Goal: Check status: Check status

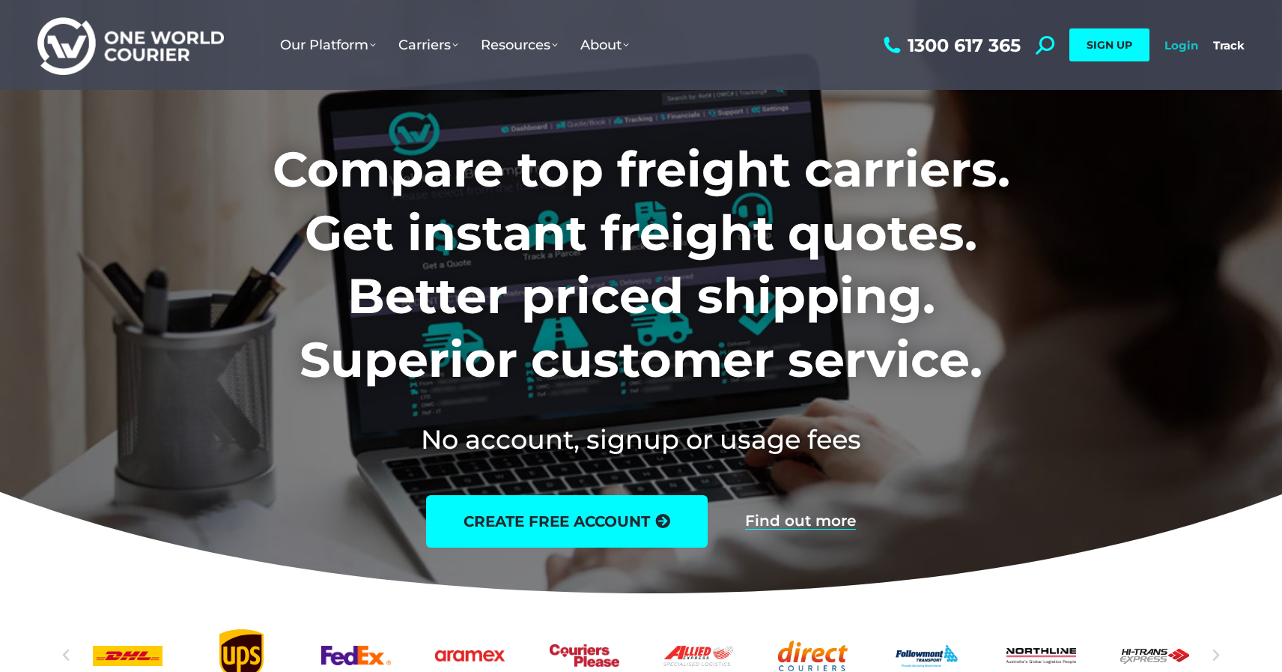
click at [1185, 46] on link "Login" at bounding box center [1181, 45] width 34 height 14
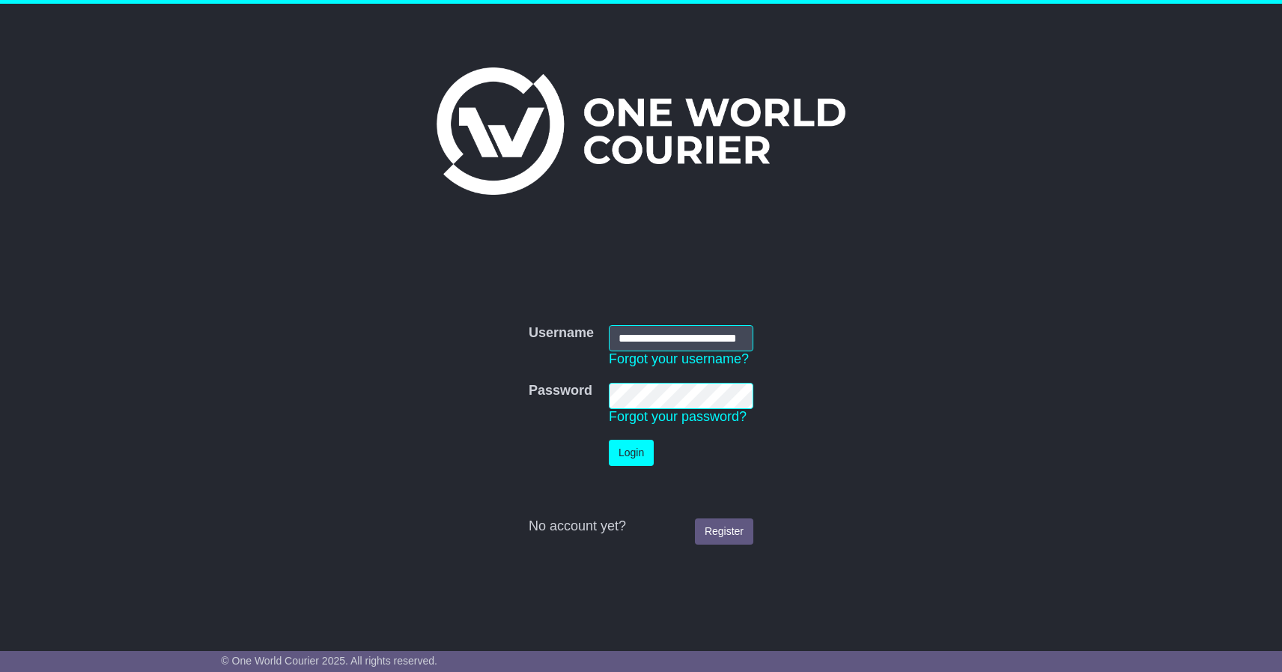
scroll to position [0, 28]
type input "**********"
click at [630, 460] on button "Login" at bounding box center [631, 453] width 45 height 26
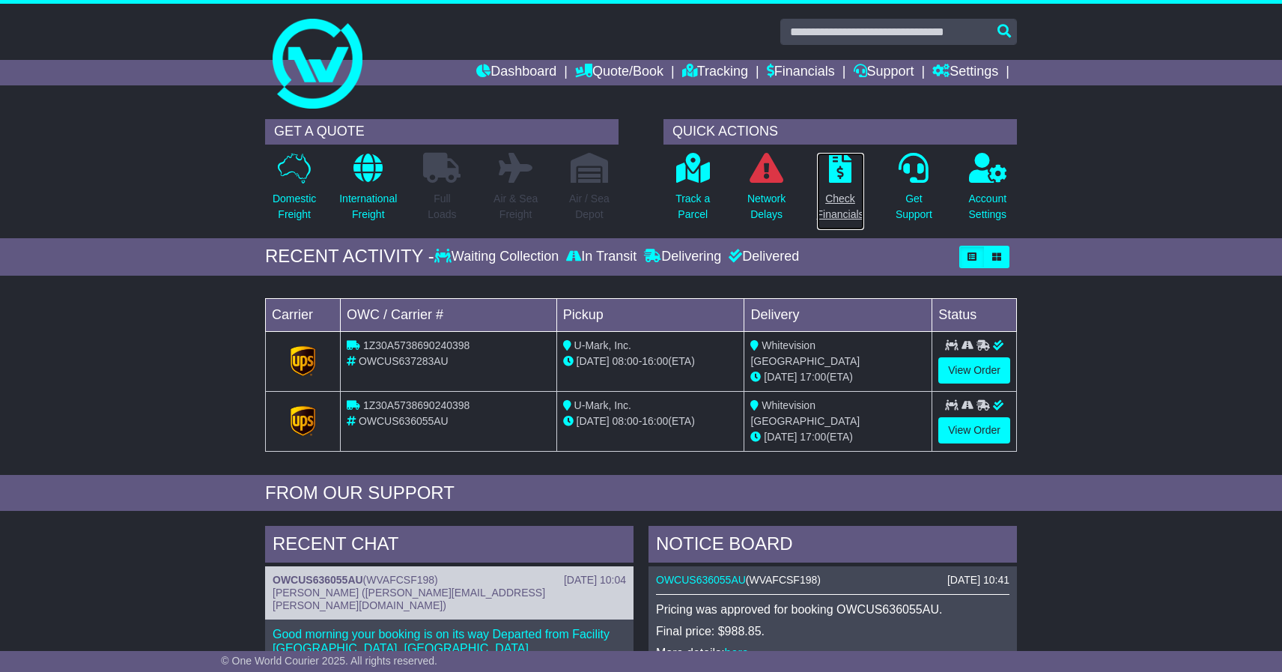
click at [841, 177] on icon at bounding box center [840, 168] width 22 height 30
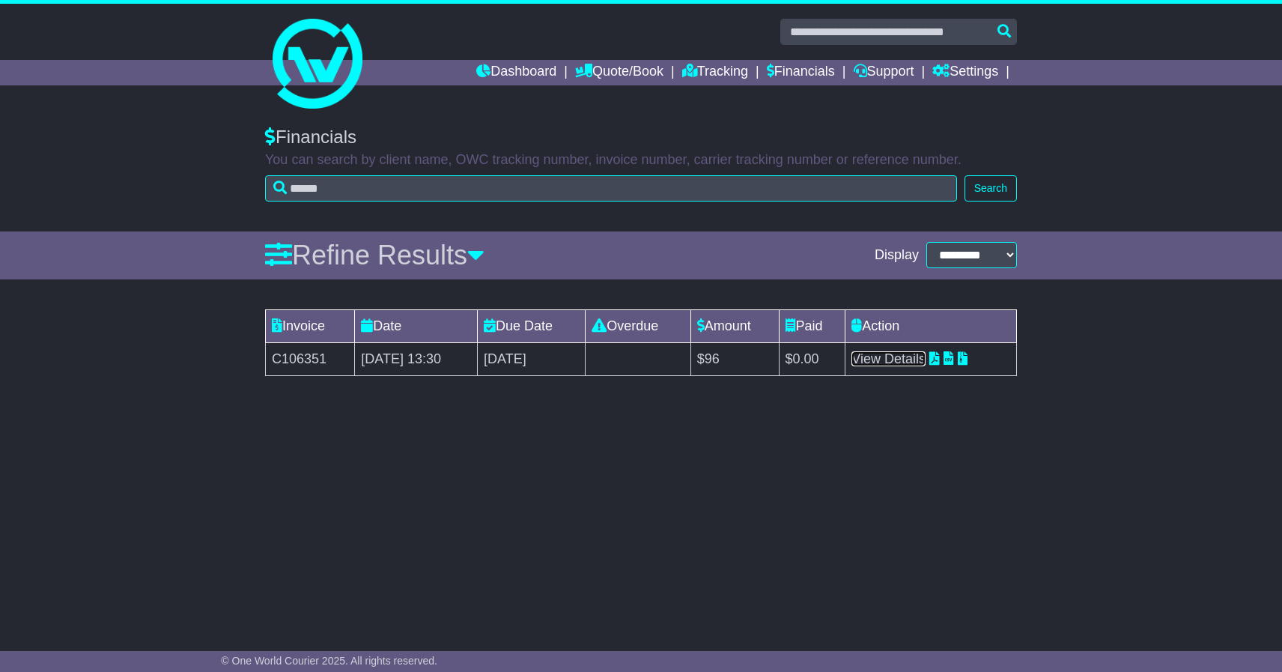
click at [924, 359] on link "View Details" at bounding box center [888, 358] width 74 height 15
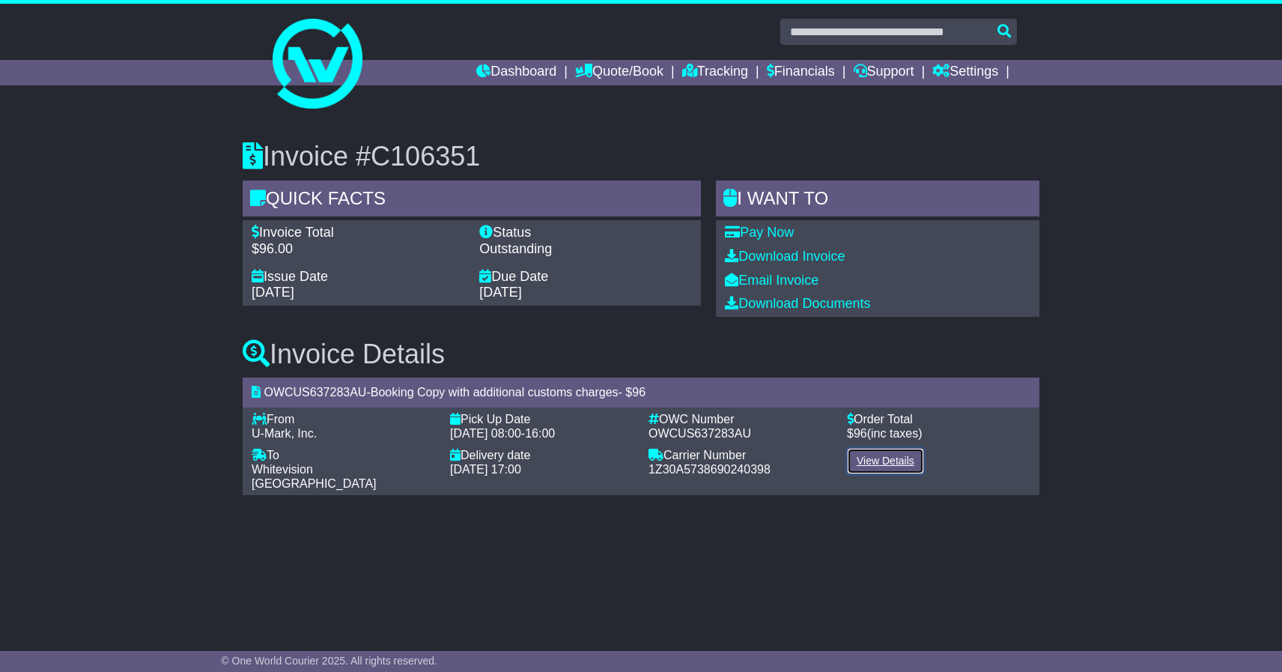
click at [864, 455] on link "View Details" at bounding box center [885, 461] width 77 height 26
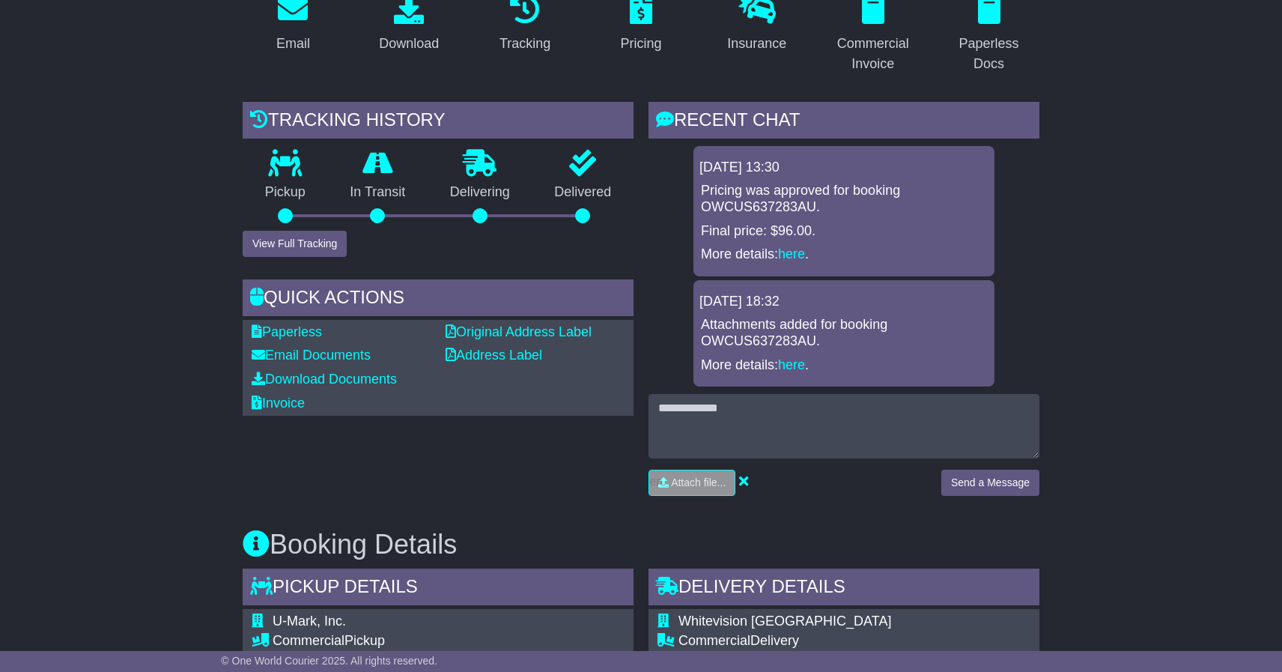
scroll to position [266, 0]
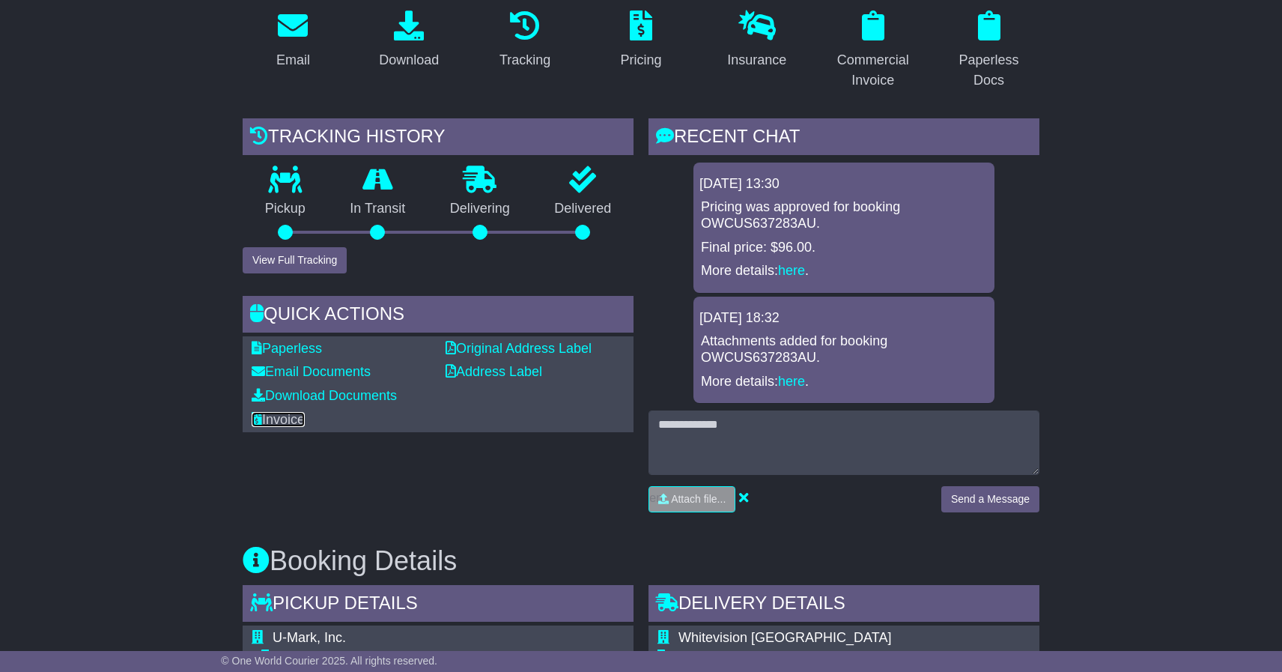
click at [293, 419] on link "Invoice" at bounding box center [278, 419] width 53 height 15
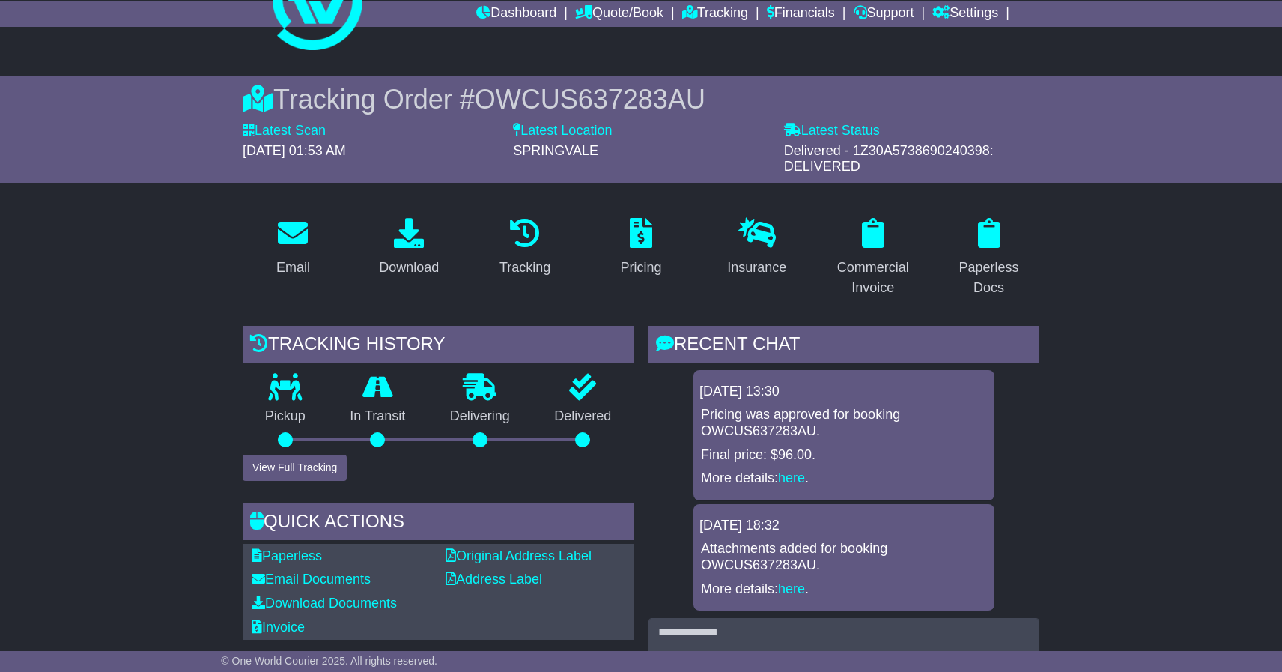
scroll to position [55, 0]
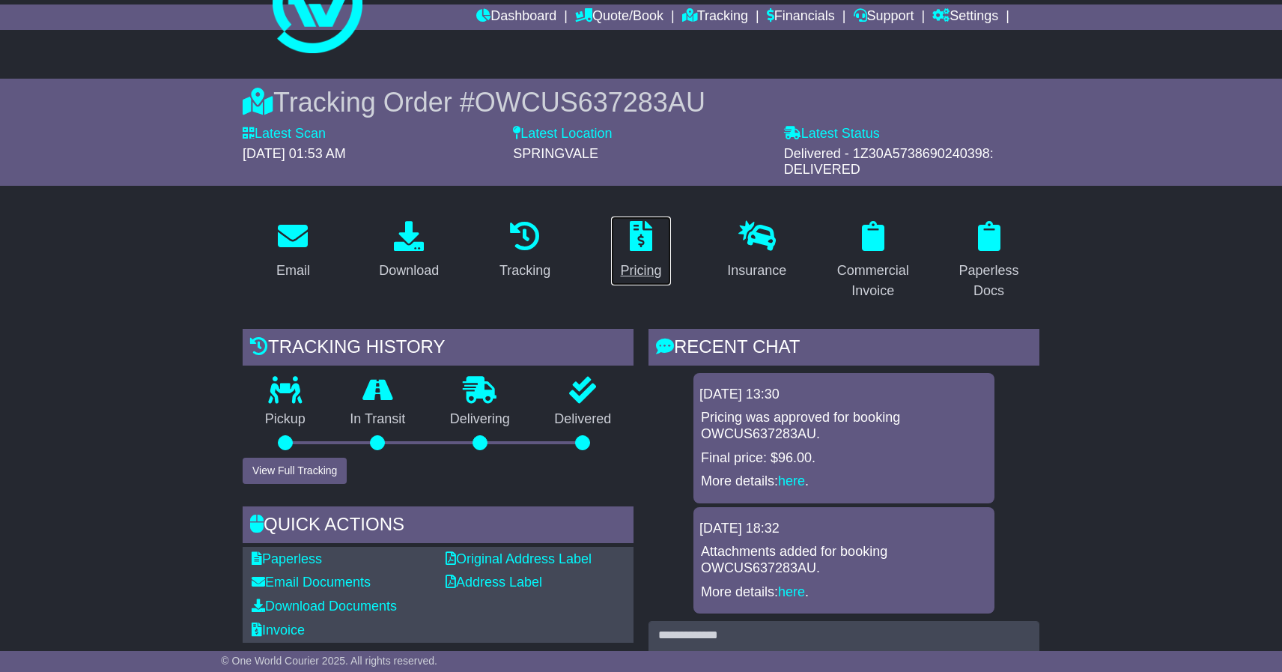
click at [642, 249] on icon at bounding box center [641, 236] width 22 height 30
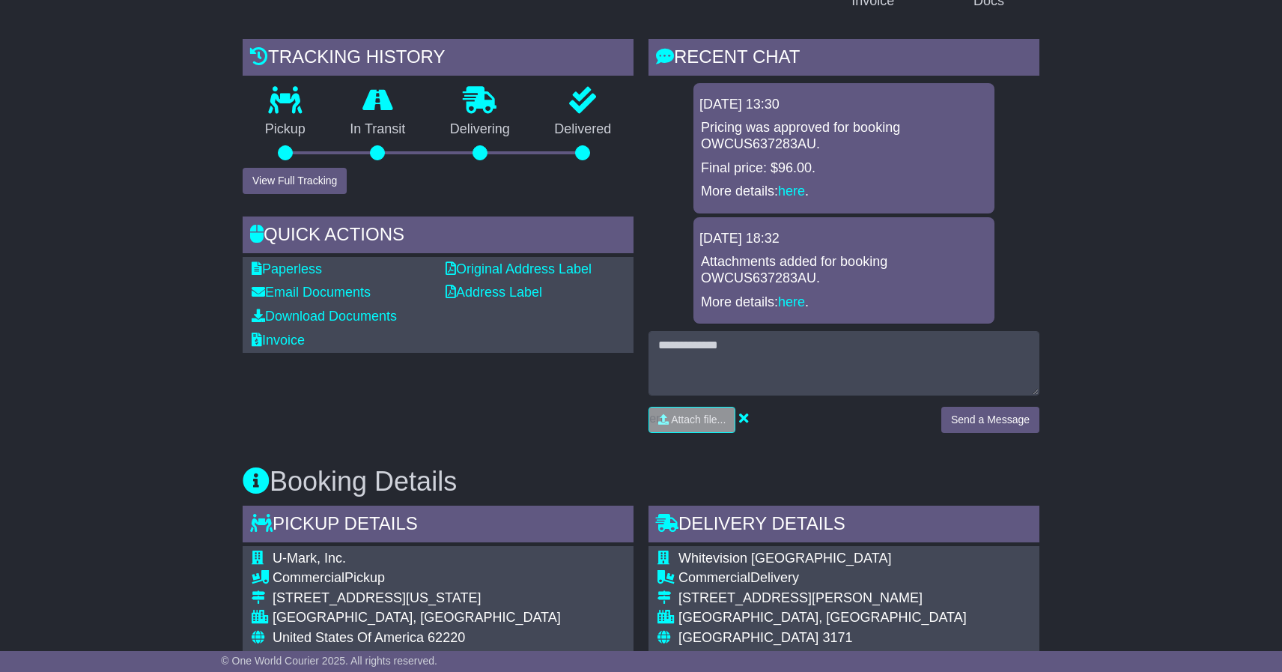
scroll to position [0, 0]
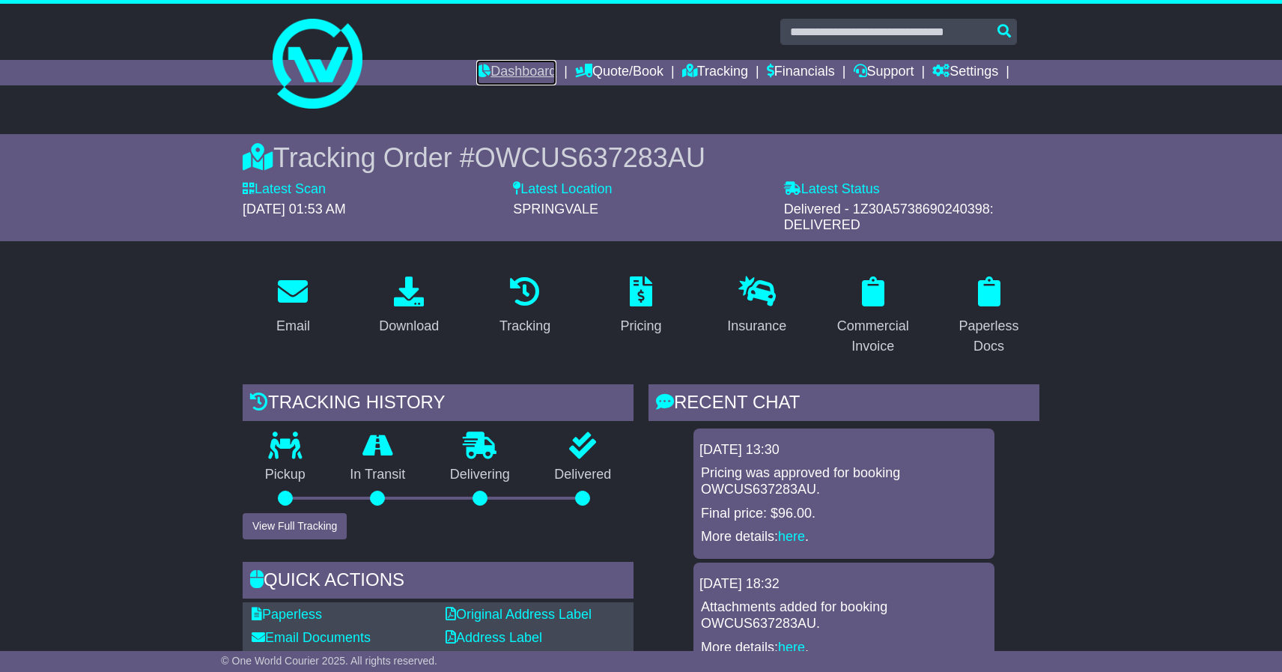
click at [509, 72] on link "Dashboard" at bounding box center [516, 72] width 80 height 25
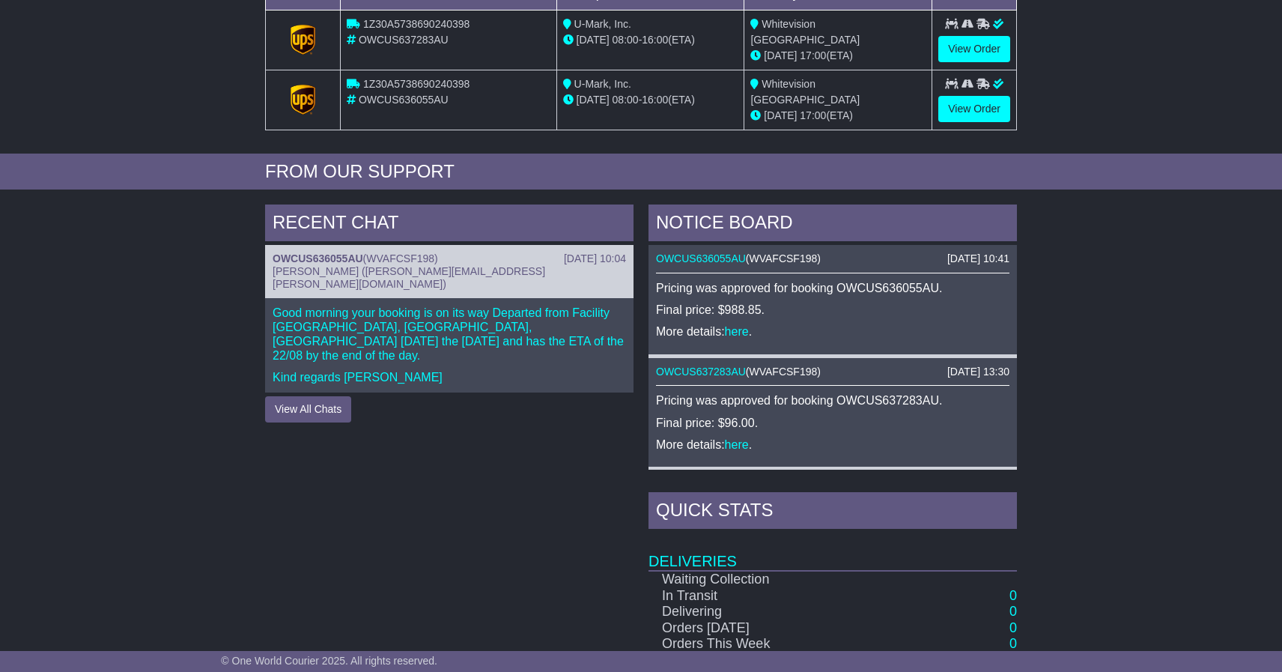
scroll to position [386, 0]
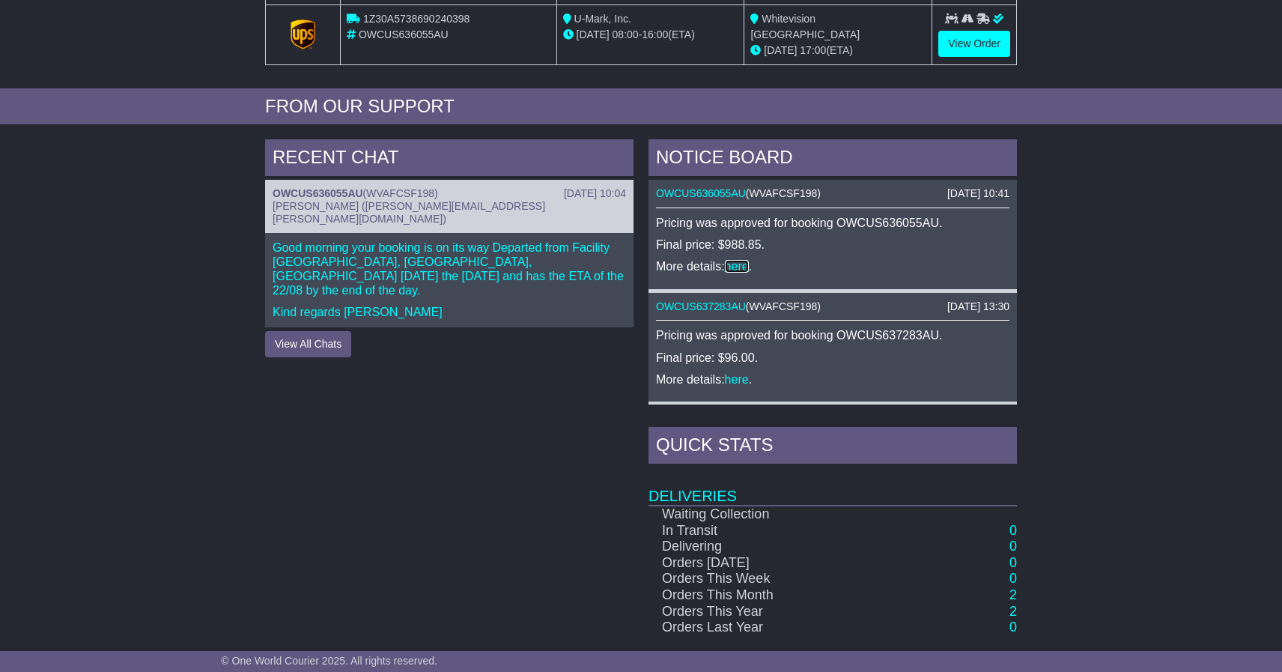
click at [741, 264] on link "here" at bounding box center [737, 266] width 24 height 13
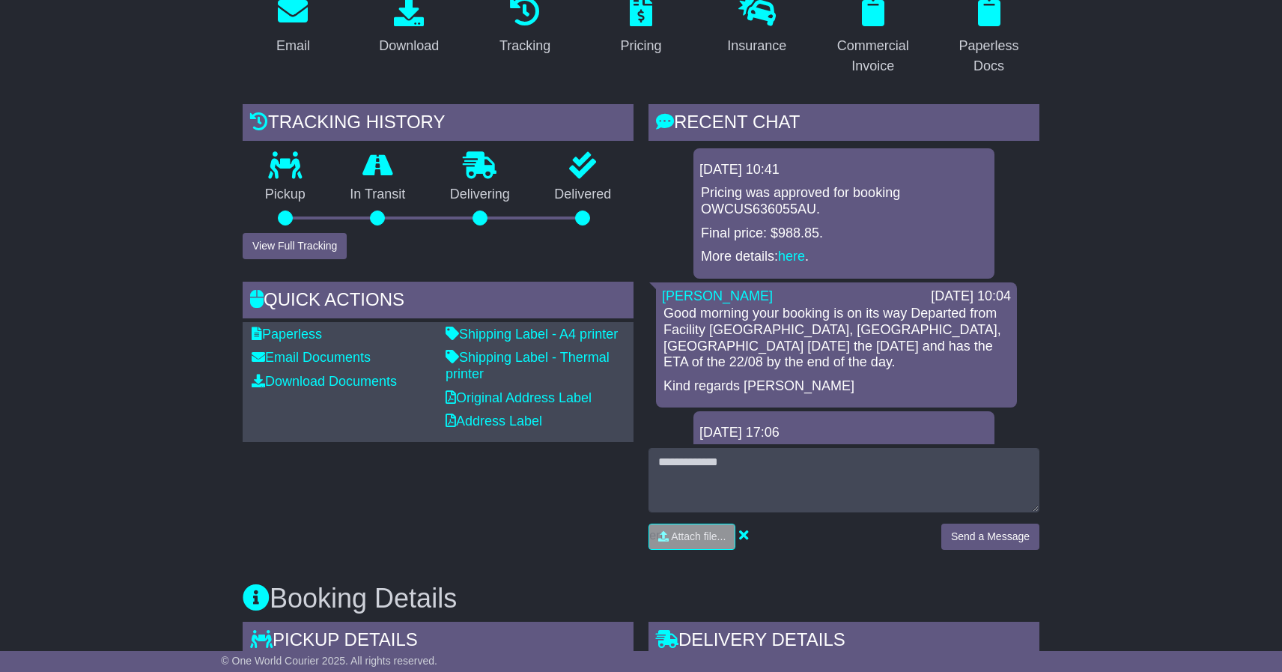
scroll to position [276, 0]
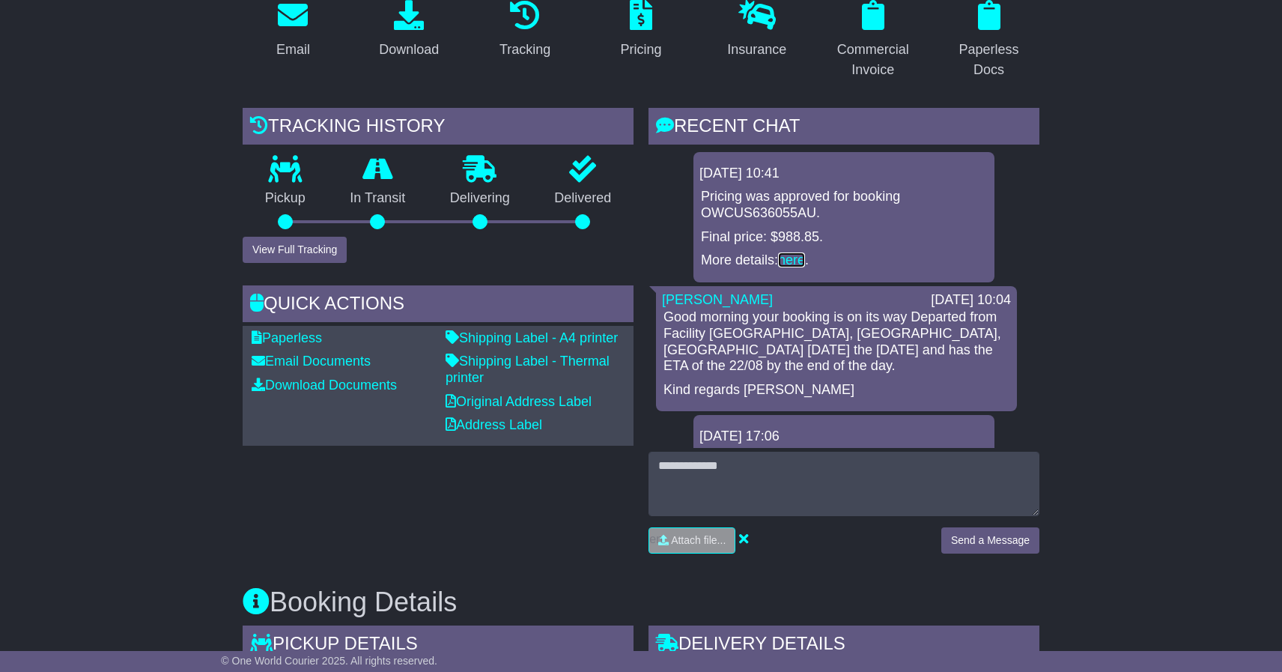
click at [791, 261] on link "here" at bounding box center [791, 259] width 27 height 15
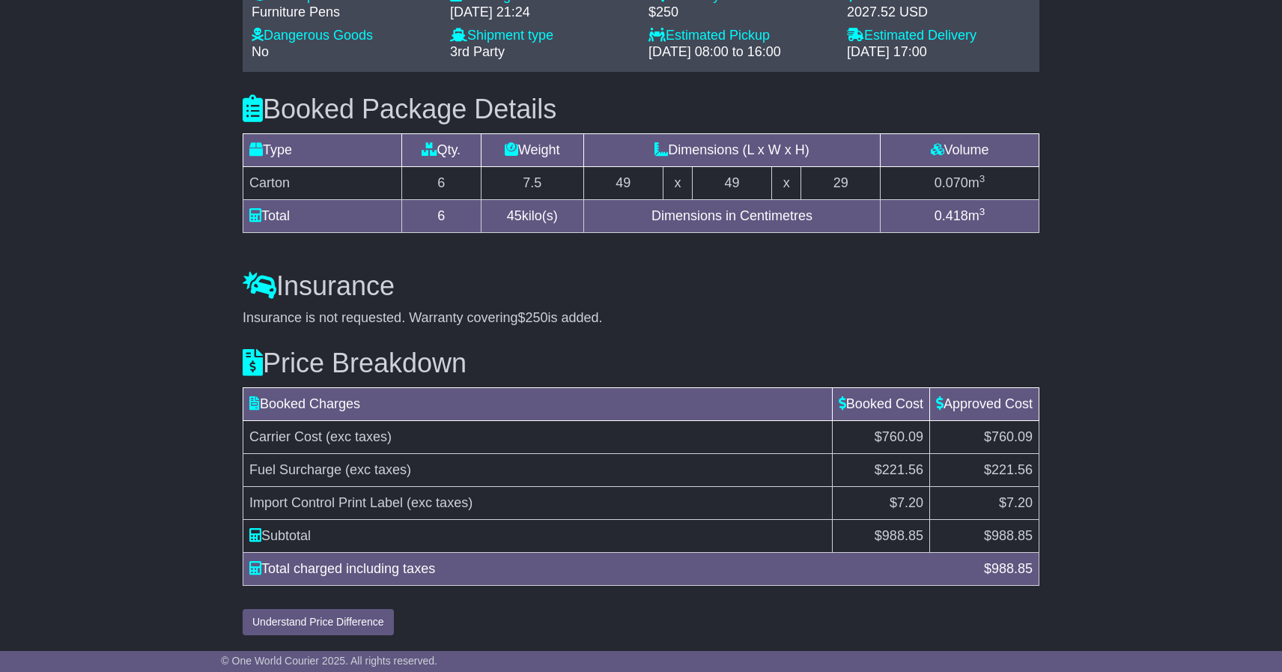
scroll to position [1262, 0]
click at [420, 572] on div "Total charged including taxes" at bounding box center [609, 569] width 735 height 20
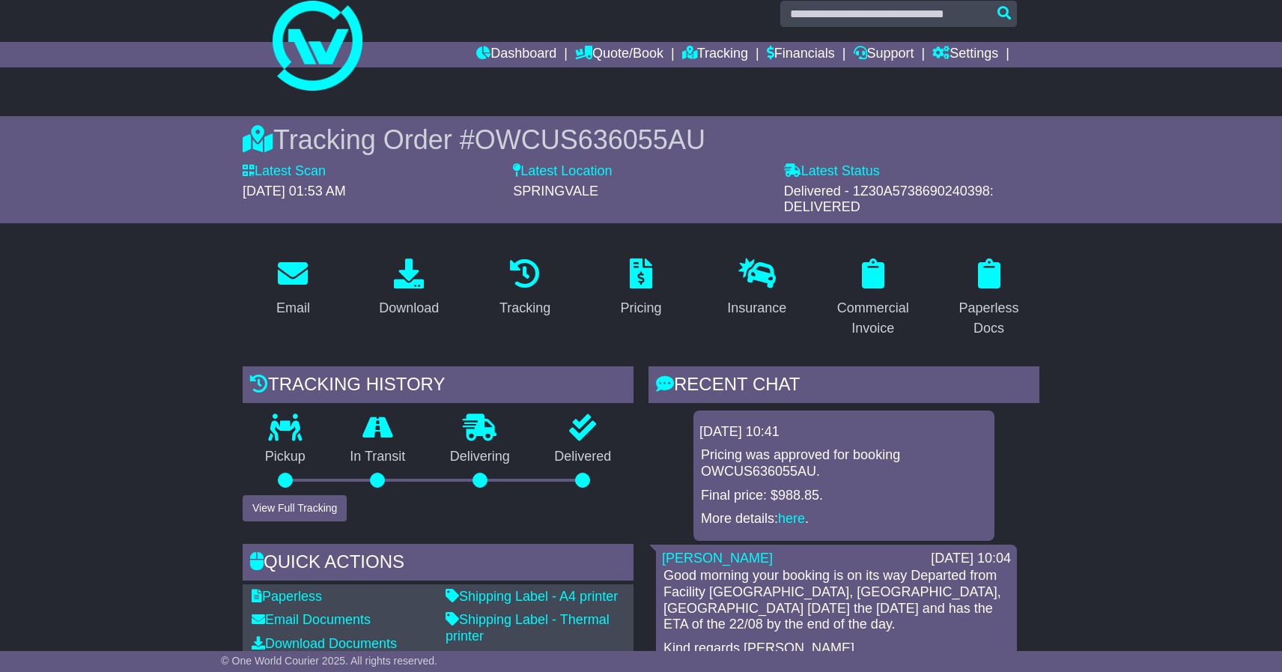
scroll to position [0, 0]
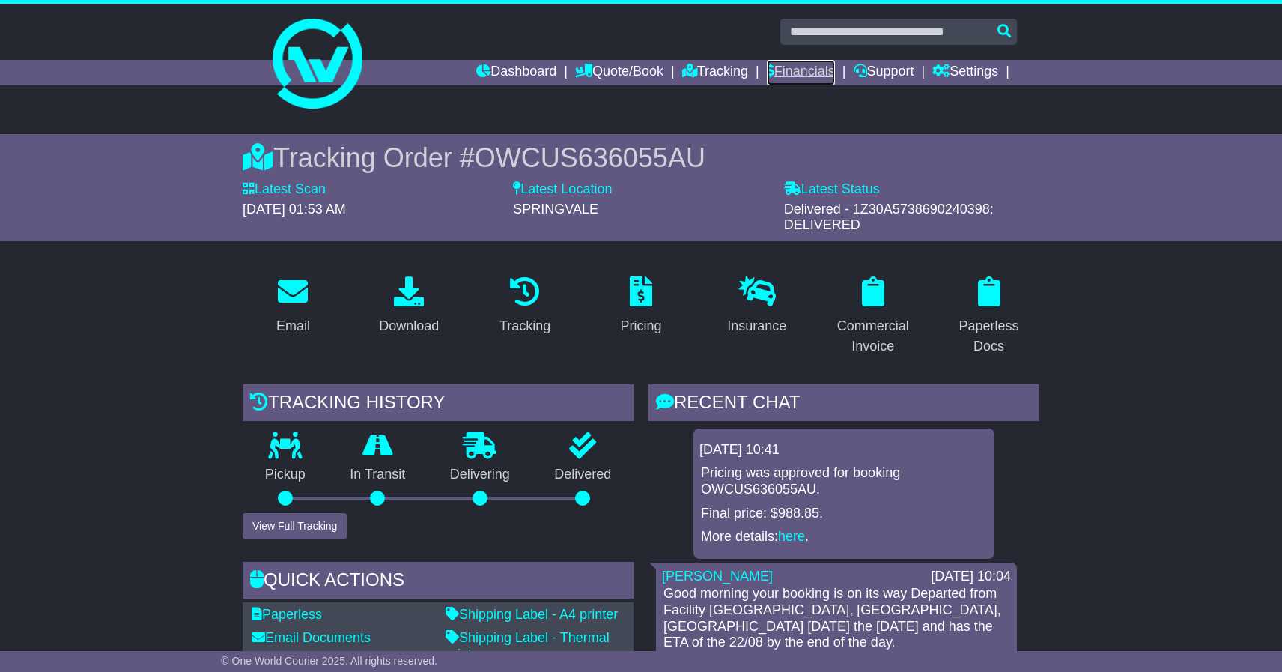
click at [800, 67] on link "Financials" at bounding box center [801, 72] width 68 height 25
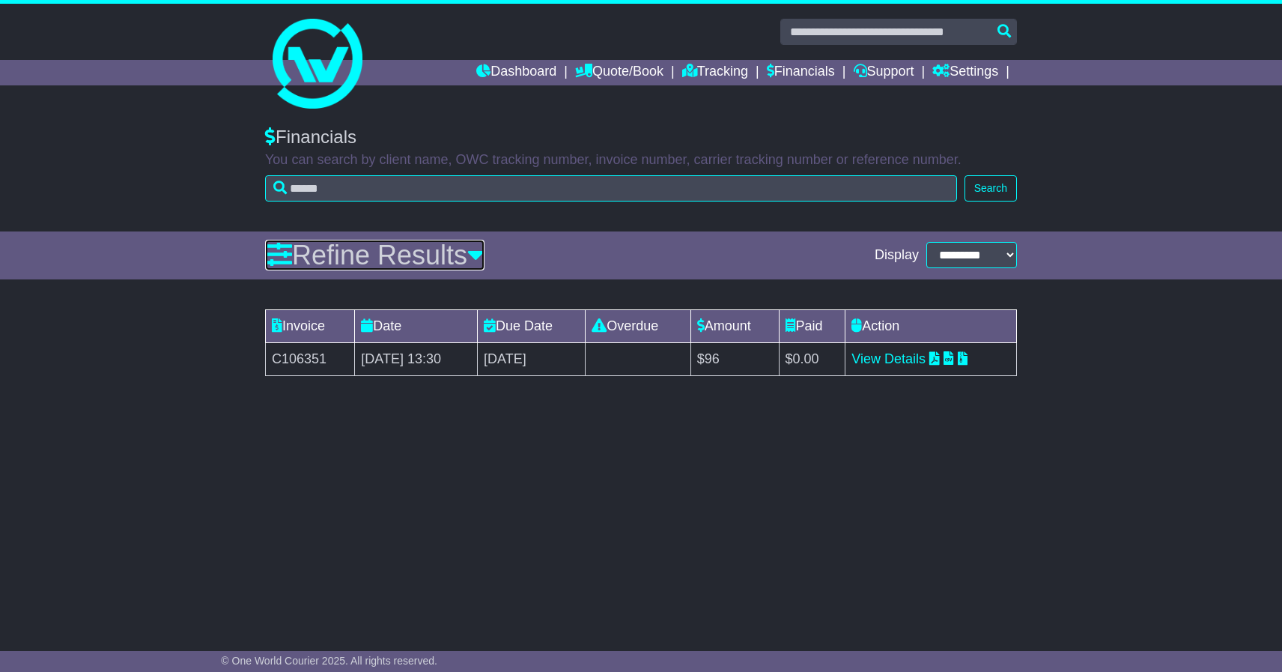
click at [481, 255] on icon at bounding box center [475, 254] width 17 height 27
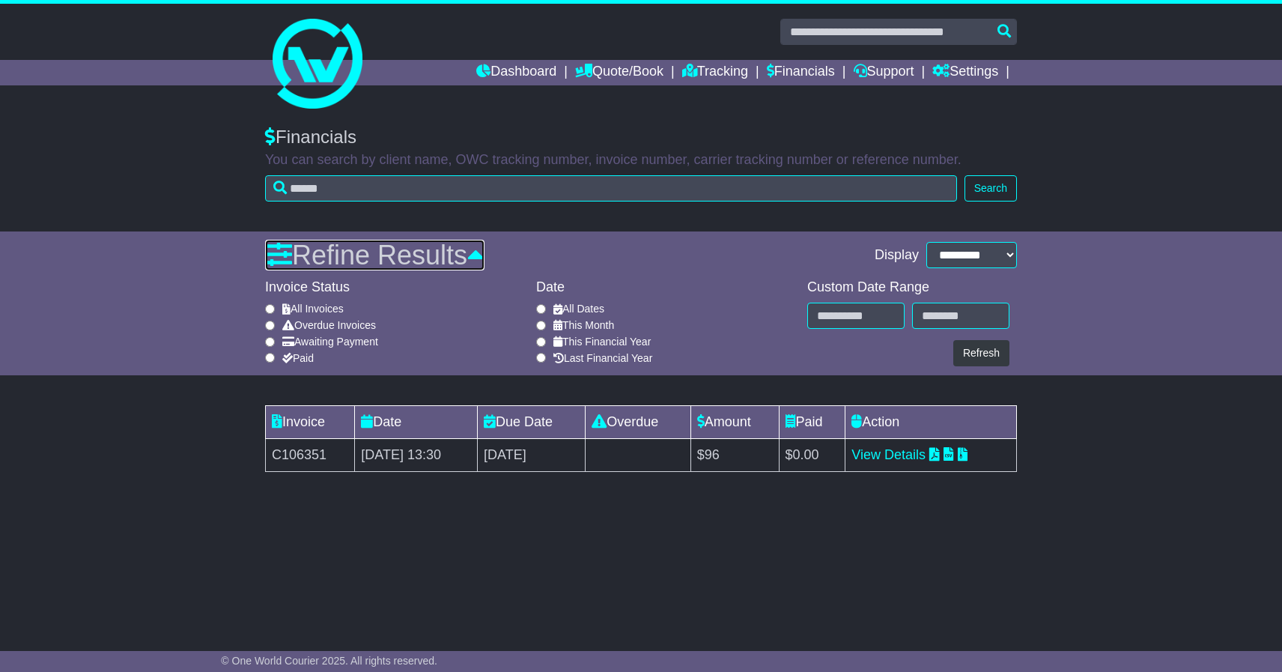
click at [481, 255] on icon at bounding box center [475, 254] width 17 height 27
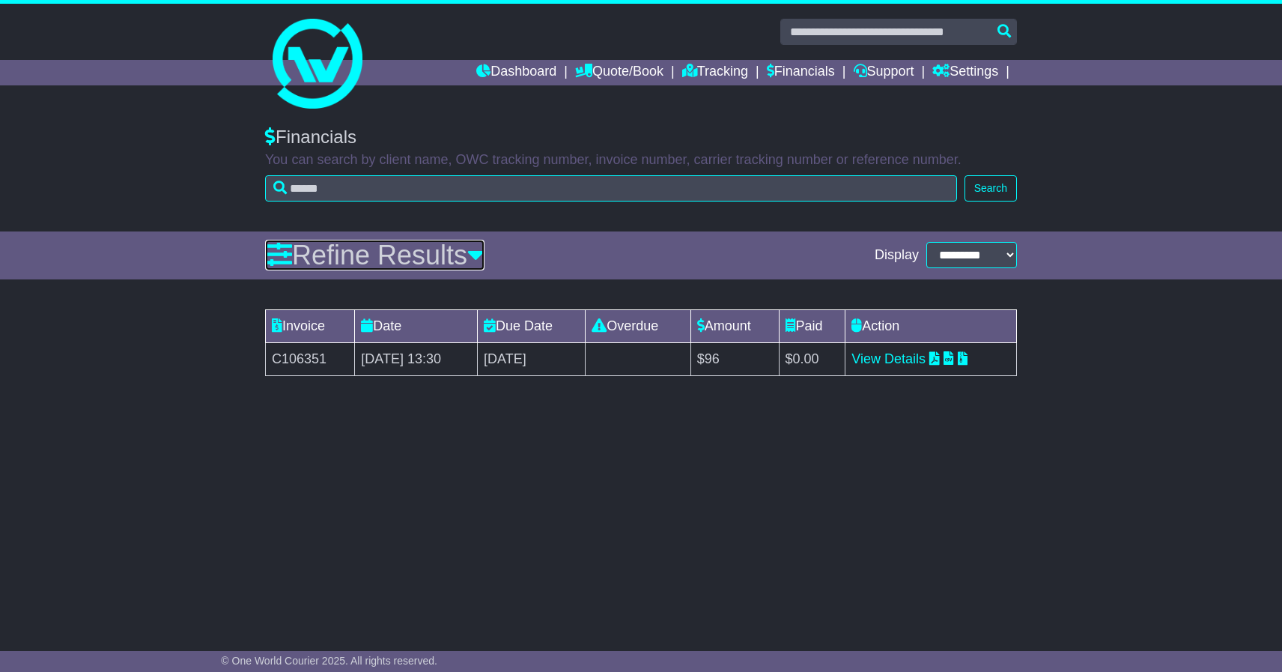
click at [481, 255] on icon at bounding box center [475, 254] width 17 height 27
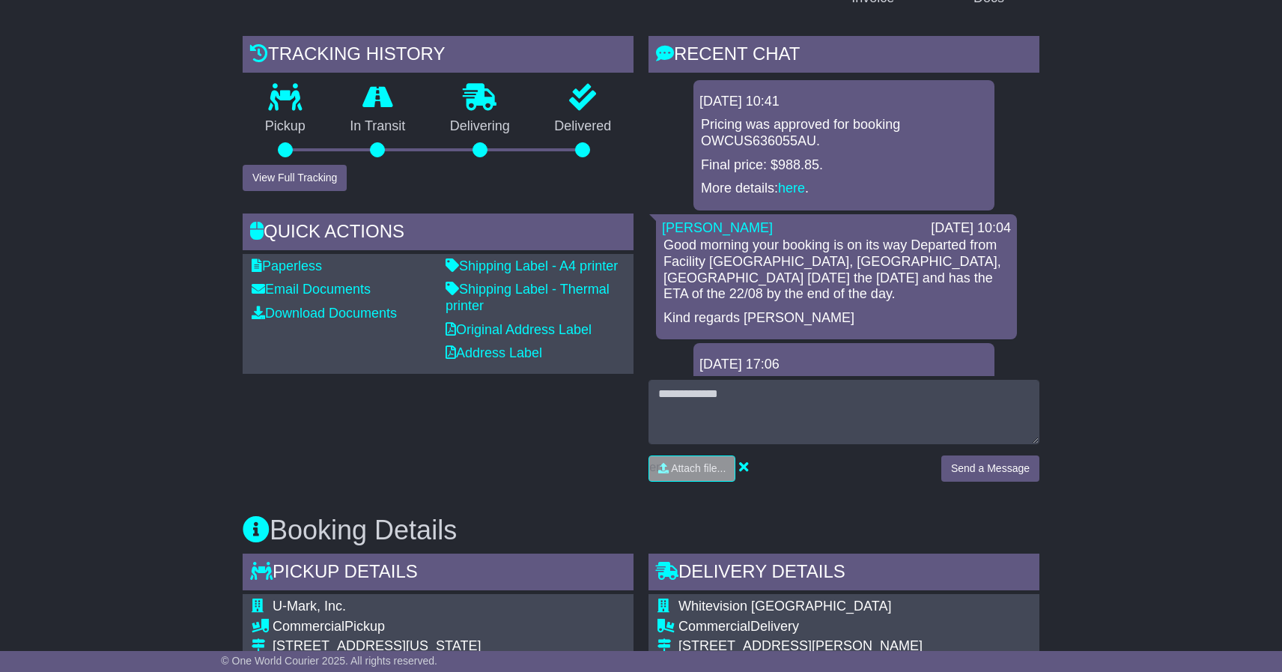
scroll to position [384, 0]
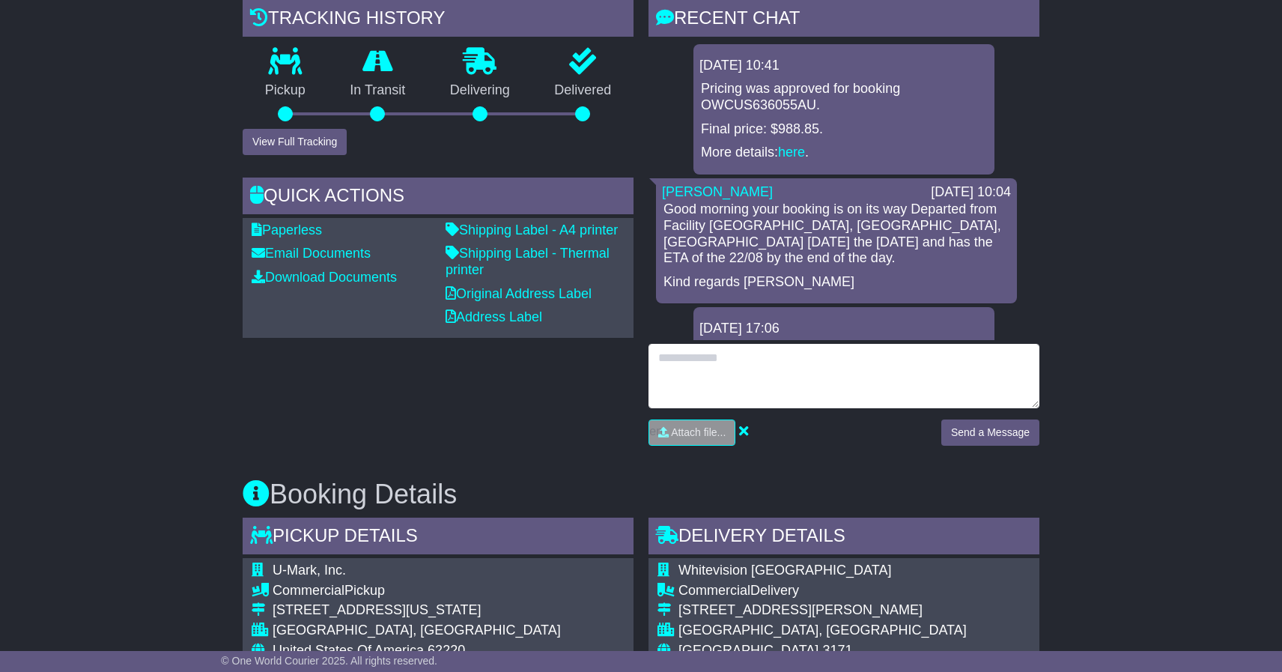
click at [720, 372] on textarea at bounding box center [843, 376] width 391 height 64
type textarea "**********"
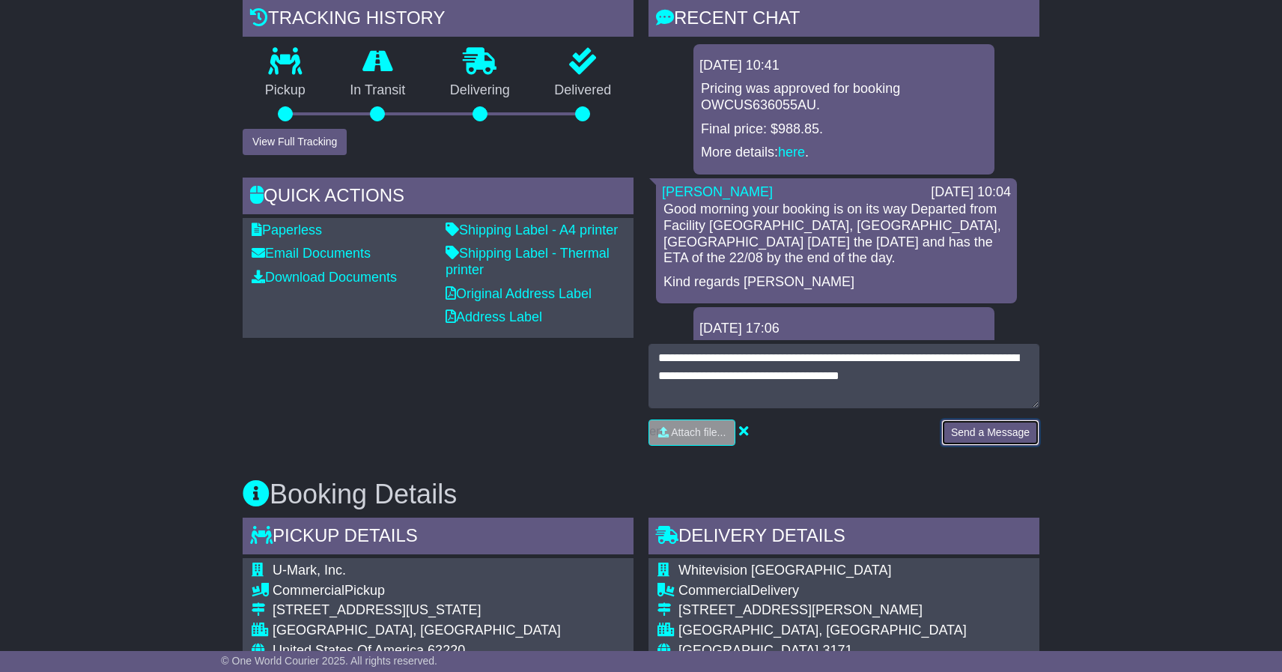
click at [976, 438] on button "Send a Message" at bounding box center [990, 432] width 98 height 26
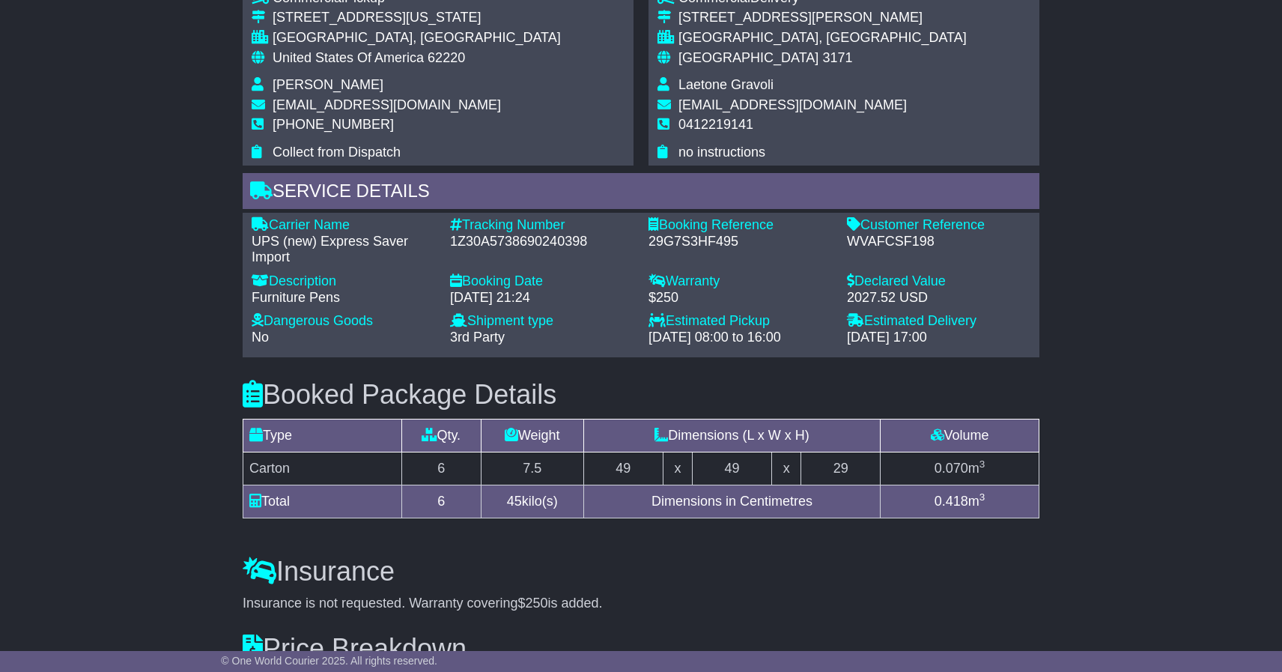
scroll to position [1007, 0]
